Goal: Task Accomplishment & Management: Manage account settings

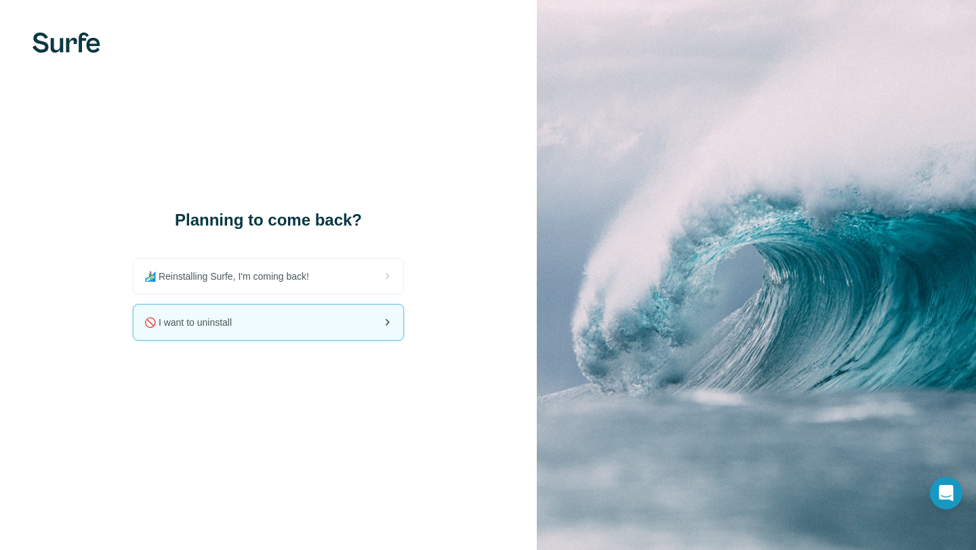
click at [310, 329] on div "🚫 I want to uninstall" at bounding box center [269, 322] width 270 height 35
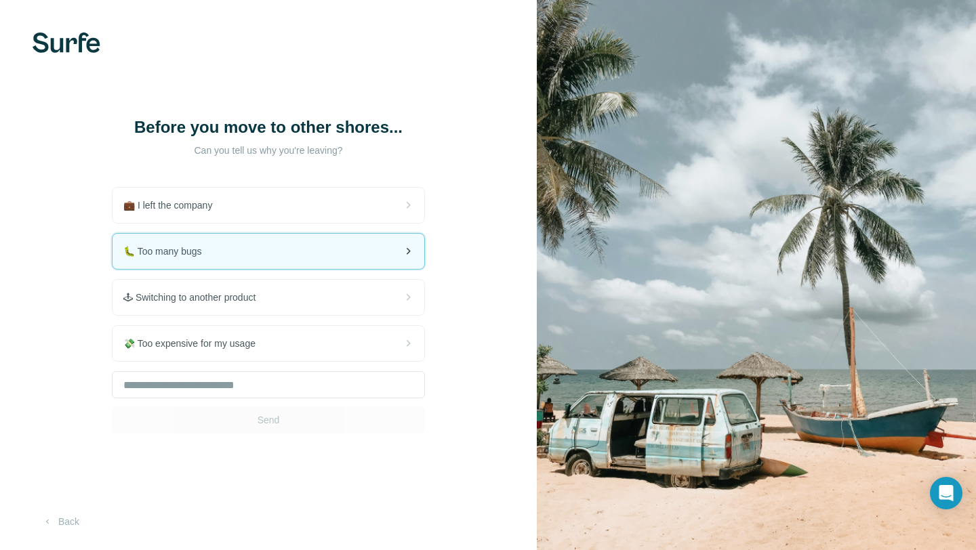
click at [229, 258] on div "🐛 Too many bugs" at bounding box center [268, 251] width 312 height 35
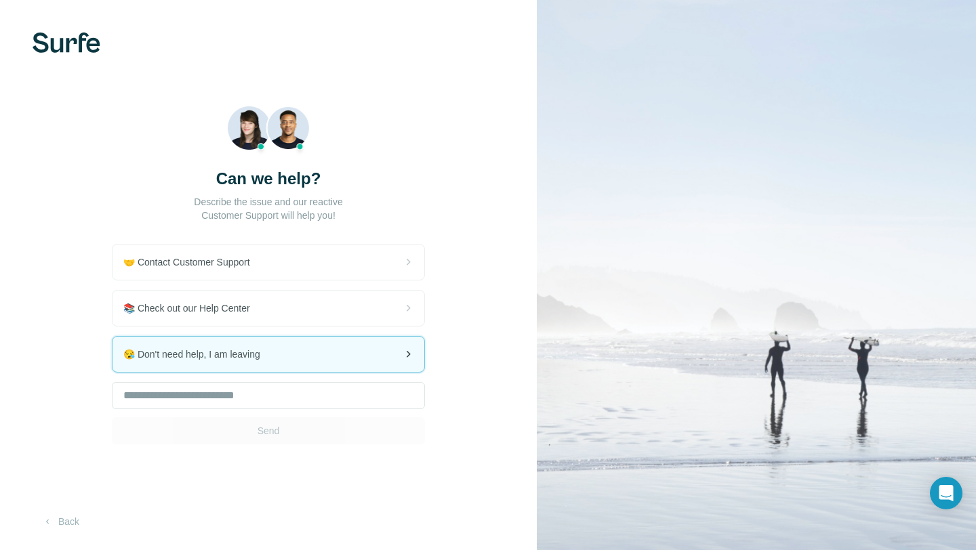
click at [271, 357] on span "😪 Don't need help, I am leaving" at bounding box center [197, 355] width 148 height 14
